Goal: Transaction & Acquisition: Purchase product/service

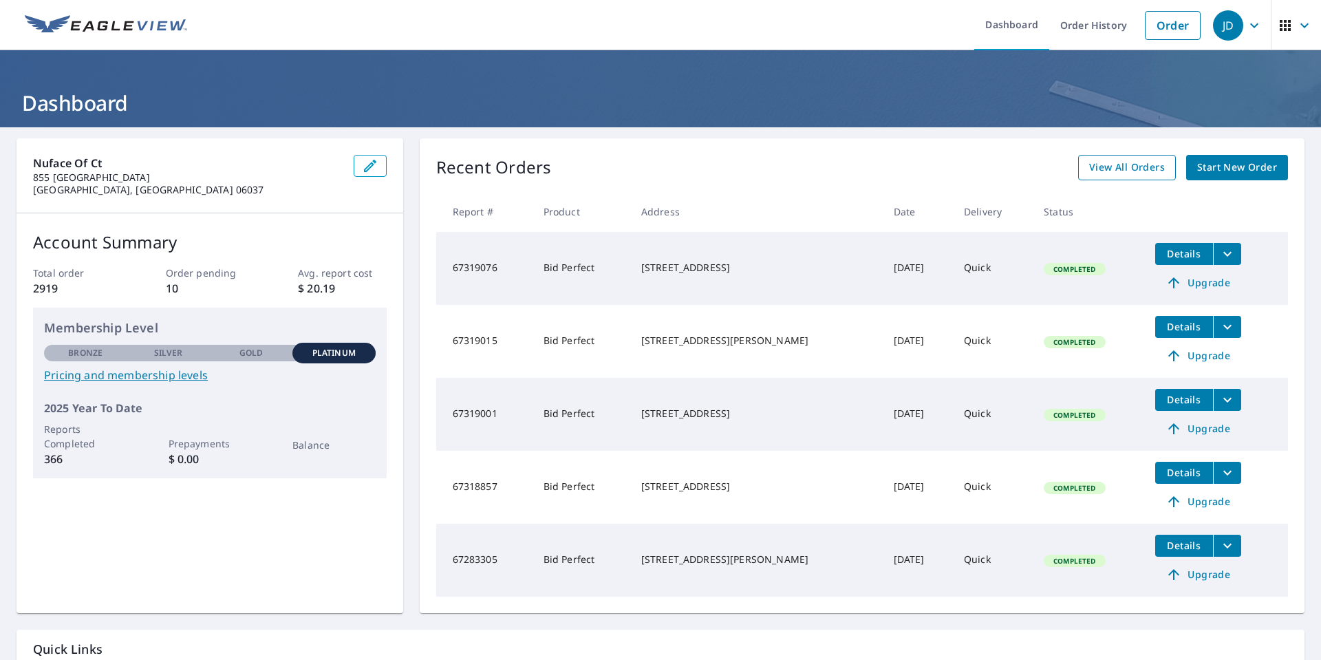
click at [1143, 174] on span "View All Orders" at bounding box center [1127, 167] width 76 height 17
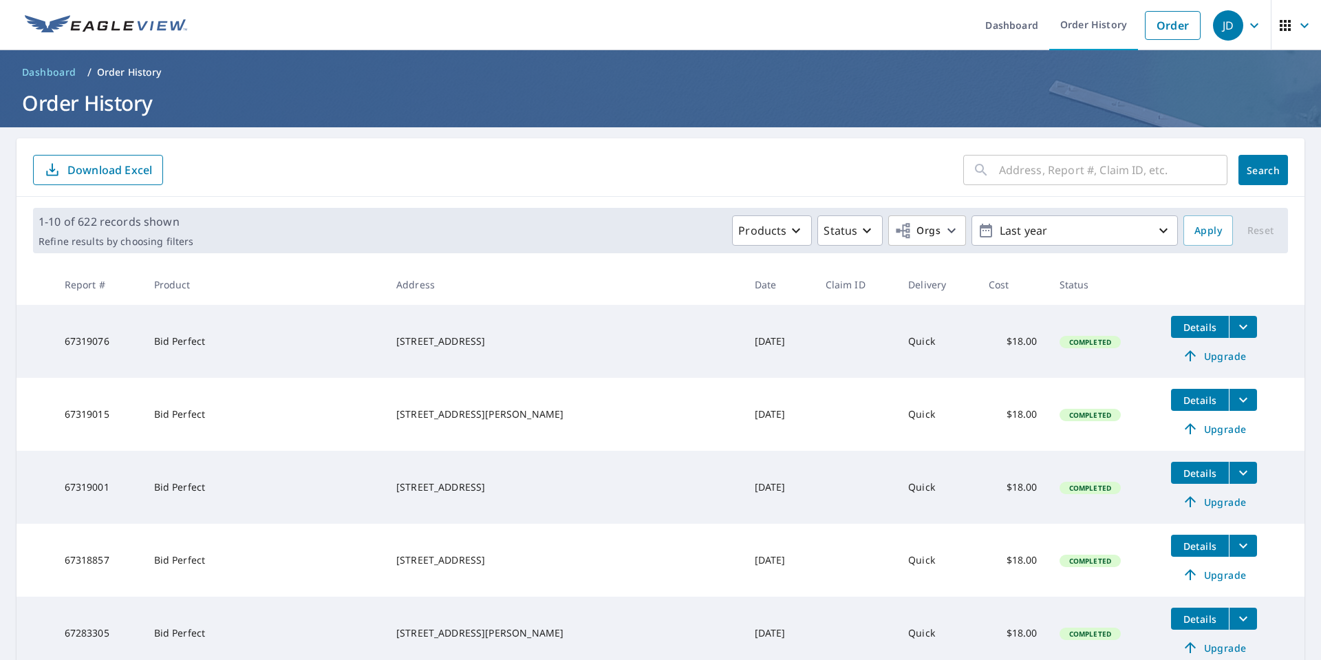
click at [1082, 176] on input "text" at bounding box center [1113, 170] width 228 height 39
type input "hartmann"
click button "Search" at bounding box center [1263, 170] width 50 height 30
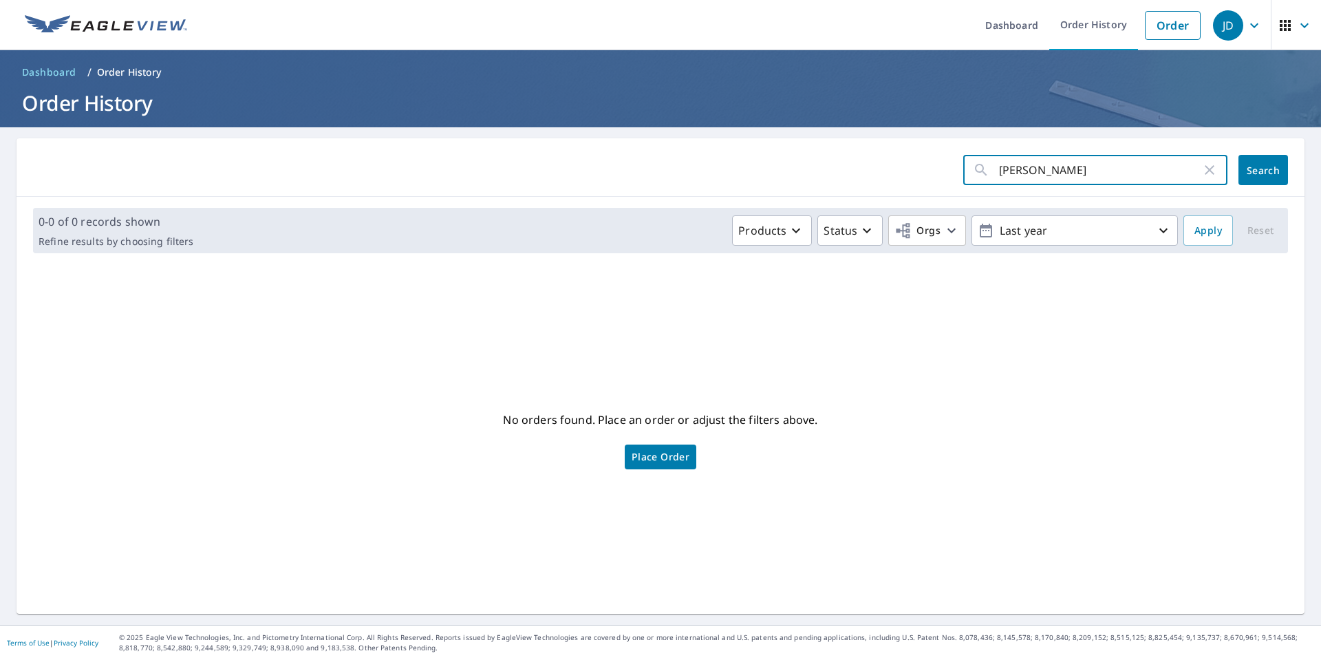
drag, startPoint x: 1093, startPoint y: 174, endPoint x: 874, endPoint y: 174, distance: 218.1
click at [874, 174] on form "hartmann ​ Search" at bounding box center [660, 170] width 1255 height 30
type input "367 general"
click button "Search" at bounding box center [1263, 170] width 50 height 30
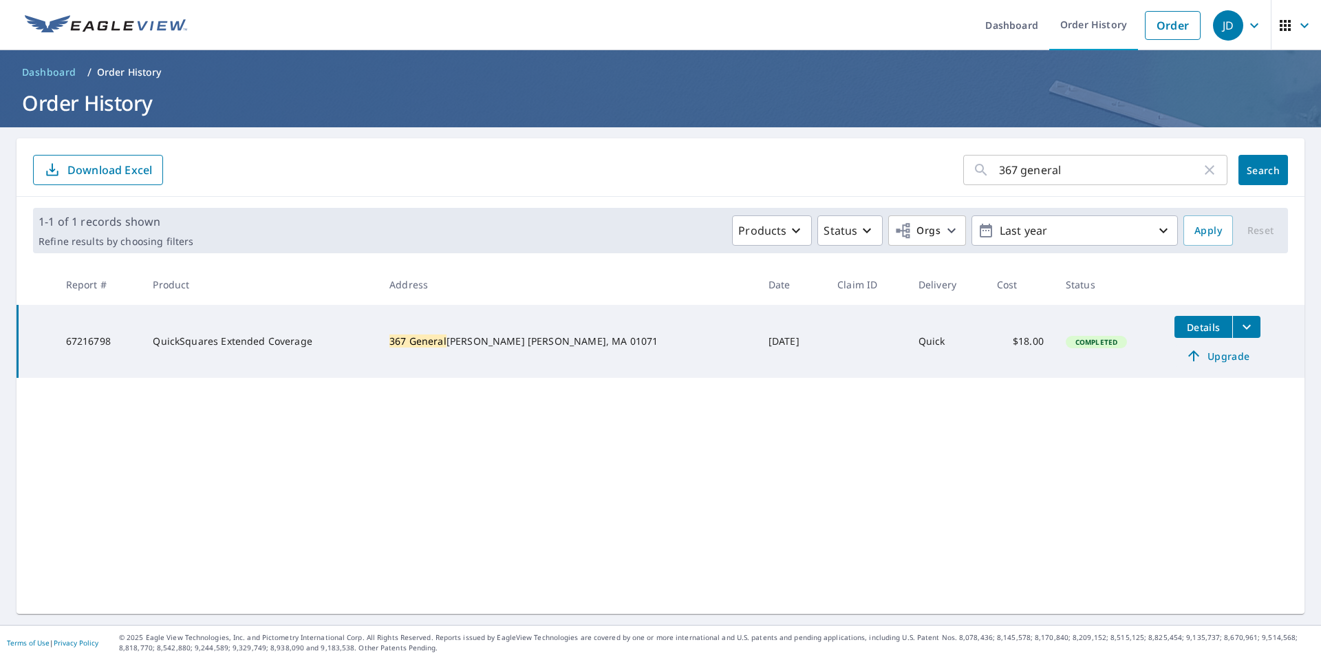
click at [1189, 360] on span "Upgrade" at bounding box center [1217, 355] width 69 height 17
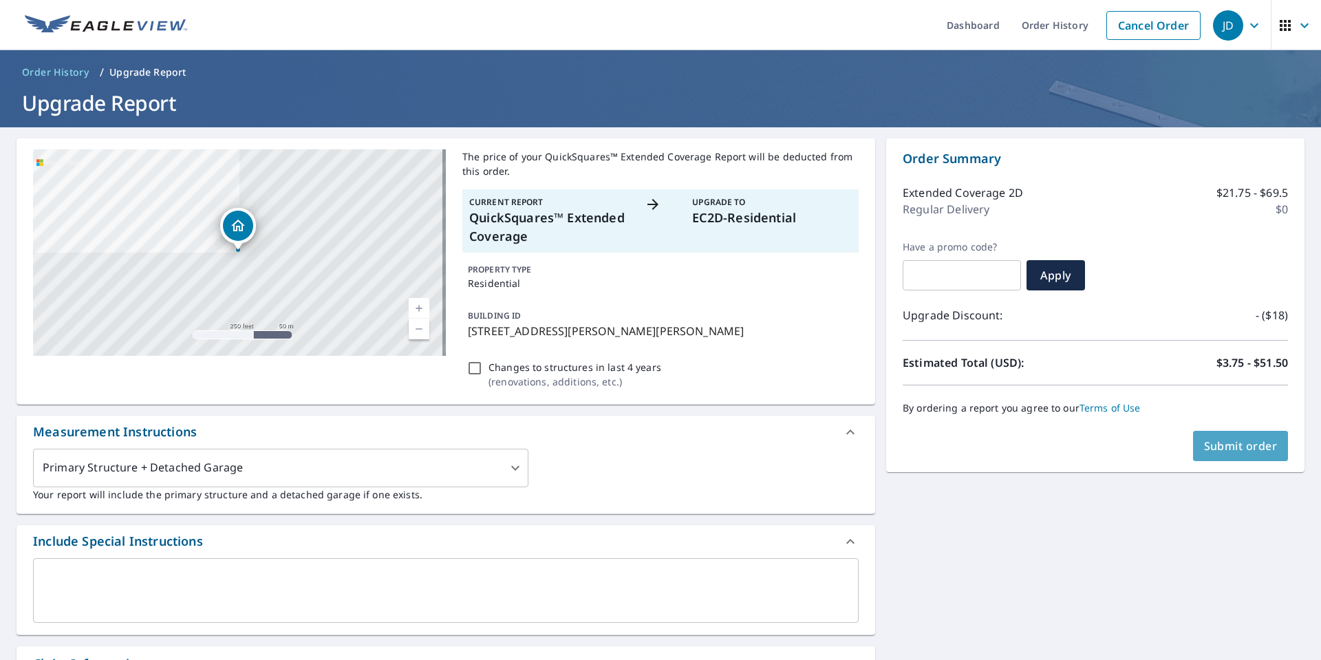
click at [1228, 451] on span "Submit order" at bounding box center [1241, 445] width 74 height 15
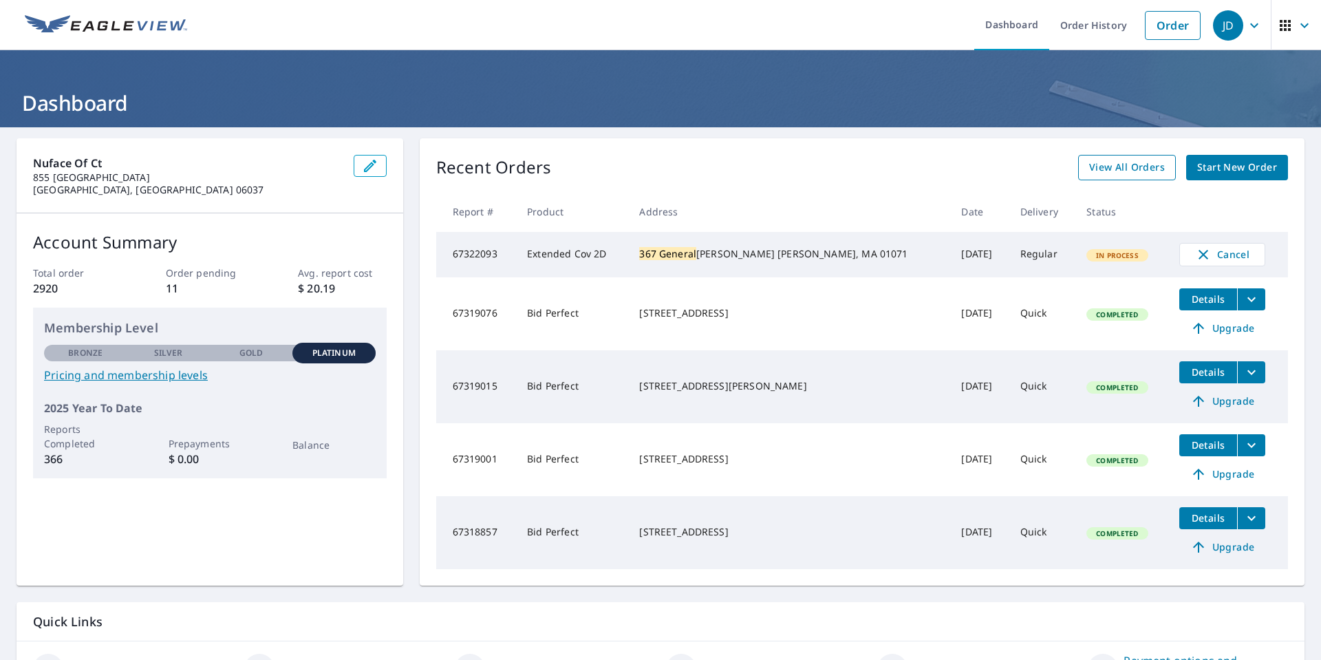
click at [1103, 169] on span "View All Orders" at bounding box center [1127, 167] width 76 height 17
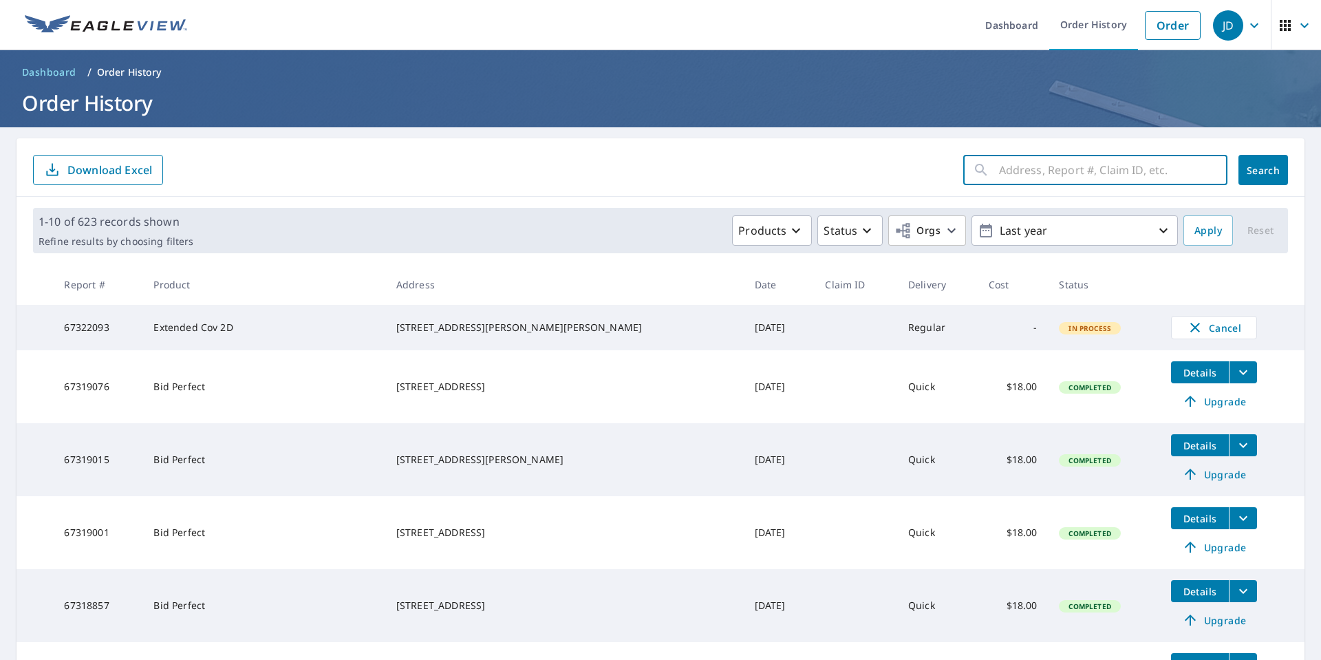
click at [1016, 151] on input "text" at bounding box center [1113, 170] width 228 height 39
type input "[STREET_ADDRESS]"
click button "Search" at bounding box center [1263, 170] width 50 height 30
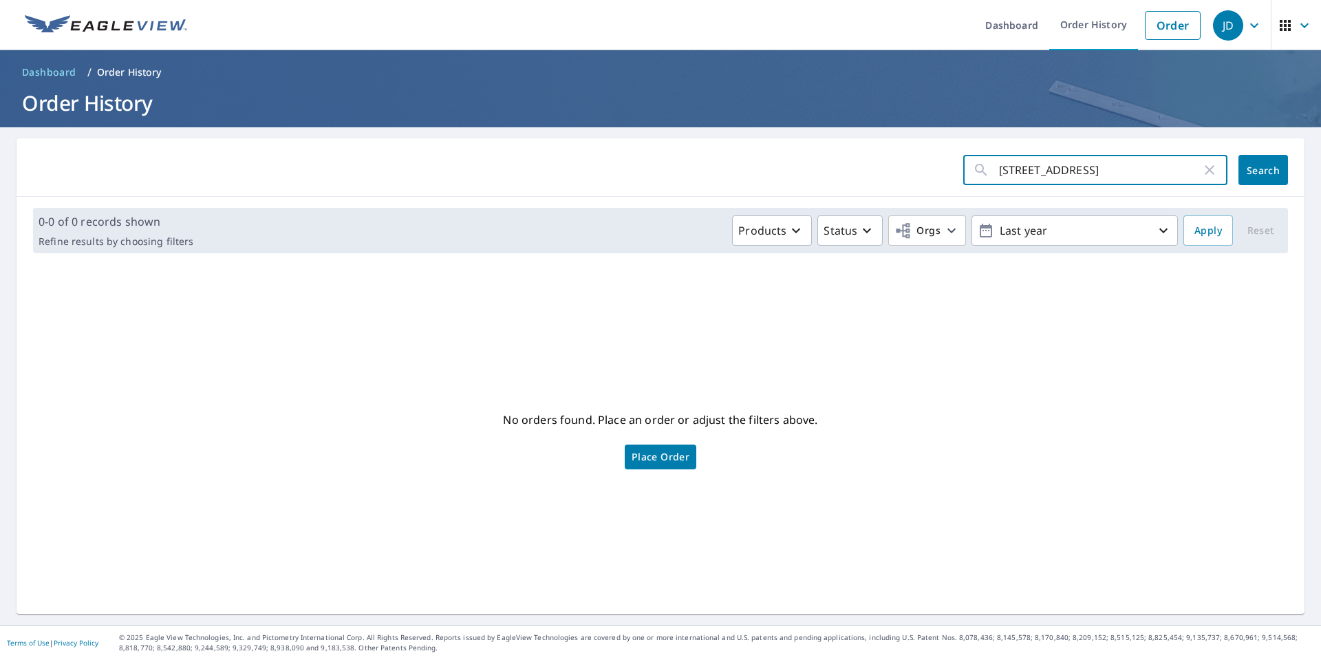
drag, startPoint x: 1036, startPoint y: 175, endPoint x: 1214, endPoint y: 158, distance: 179.0
click at [1214, 158] on div "[STREET_ADDRESS] ​" at bounding box center [1095, 170] width 264 height 30
type input "559 east"
click button "Search" at bounding box center [1263, 170] width 50 height 30
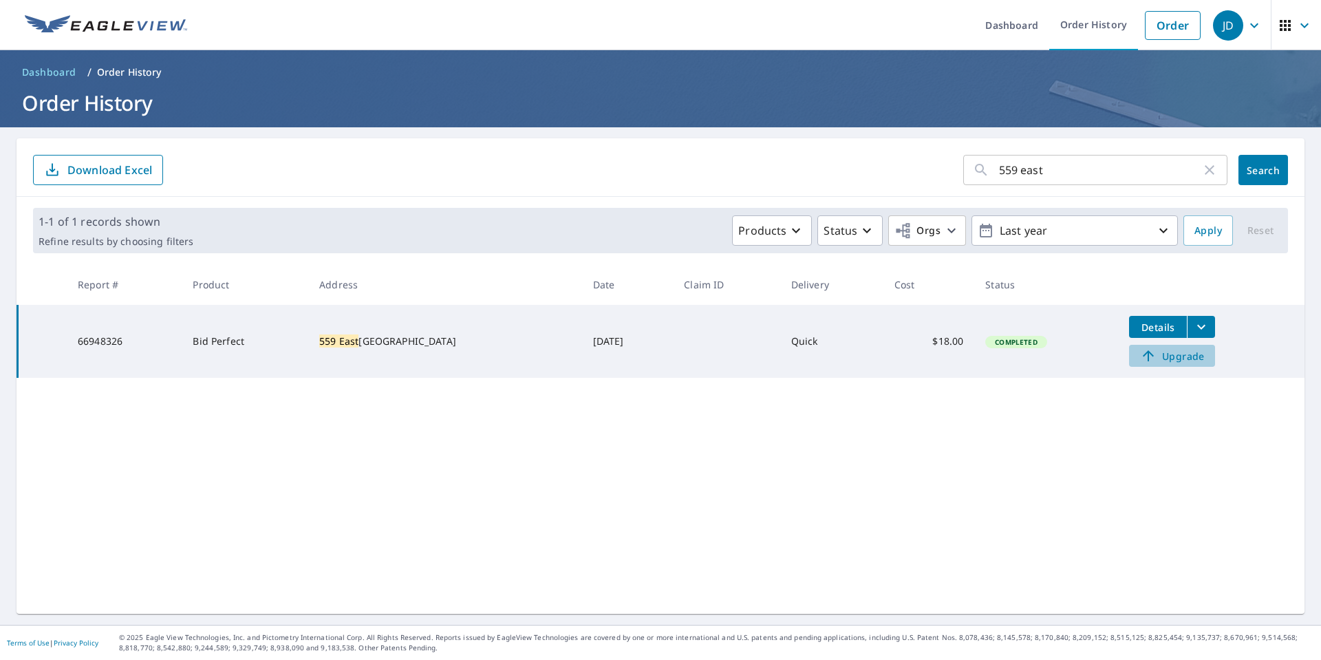
click at [1174, 354] on span "Upgrade" at bounding box center [1171, 355] width 69 height 17
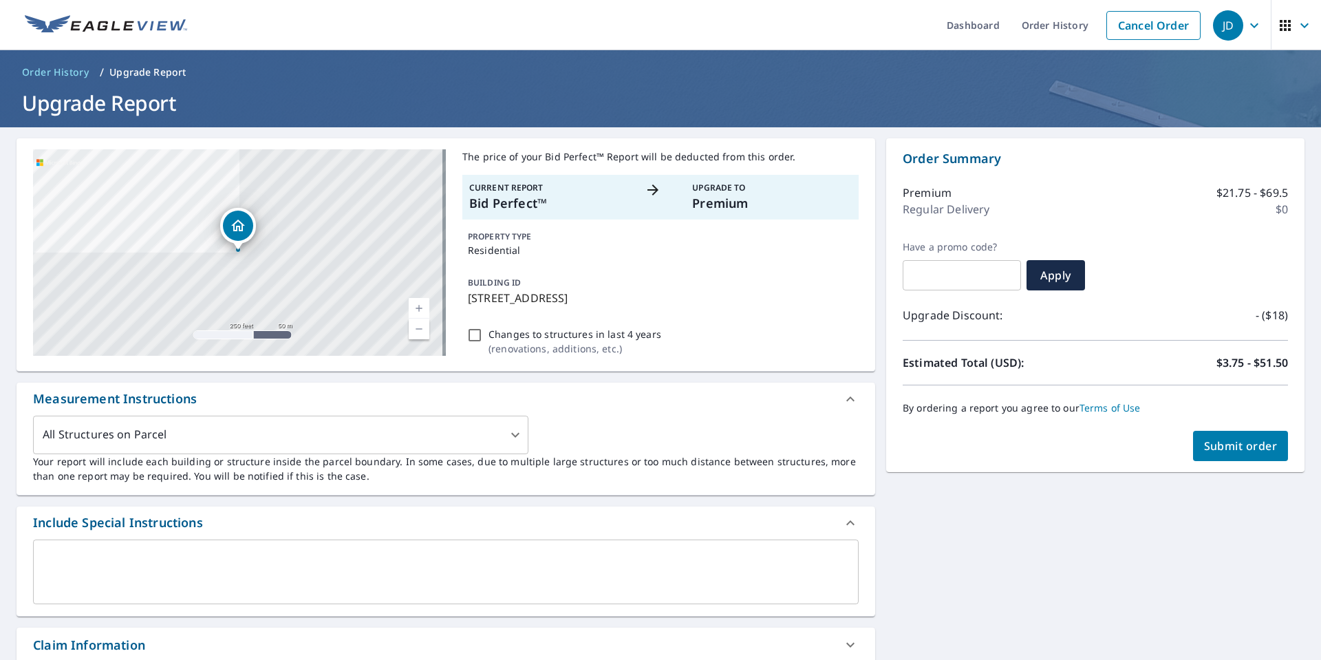
click at [255, 235] on div "[STREET_ADDRESS]" at bounding box center [238, 229] width 36 height 43
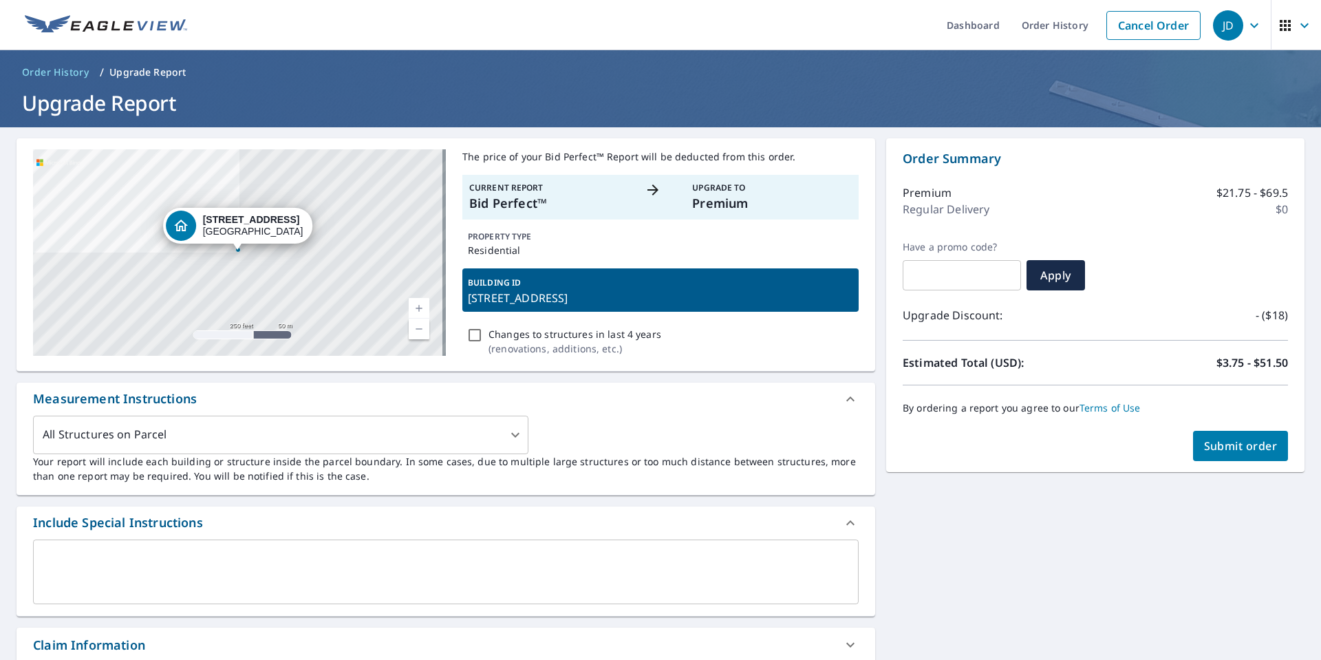
click at [242, 260] on div "[STREET_ADDRESS]" at bounding box center [239, 252] width 413 height 206
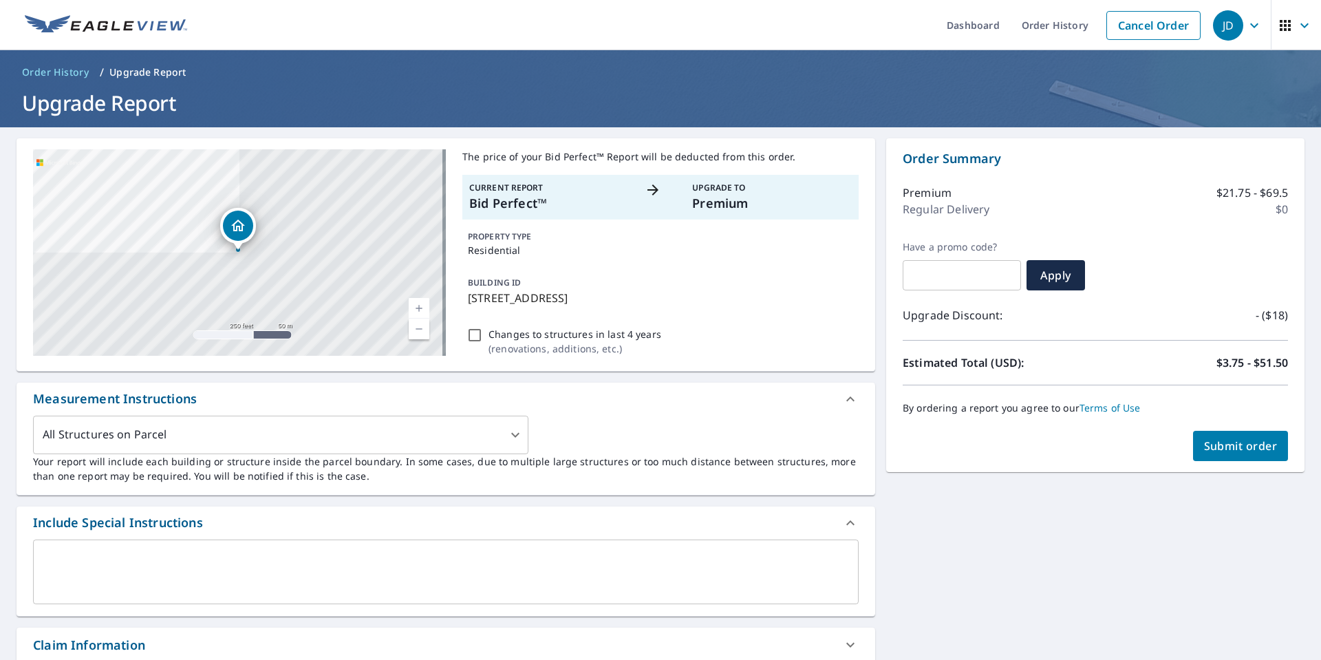
click at [242, 260] on div "[STREET_ADDRESS]" at bounding box center [239, 252] width 413 height 206
click at [1212, 438] on span "Submit order" at bounding box center [1241, 445] width 74 height 15
